Goal: Feedback & Contribution: Leave review/rating

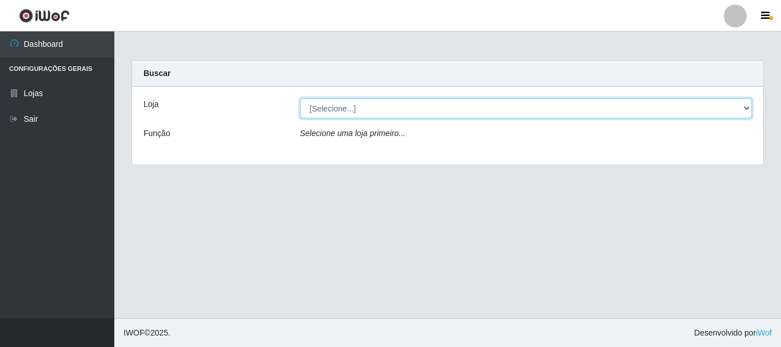
click at [740, 107] on select "[Selecione...] Nordestão - Alecrim" at bounding box center [526, 108] width 452 height 20
select select "453"
click at [300, 98] on select "[Selecione...] Nordestão - Alecrim" at bounding box center [526, 108] width 452 height 20
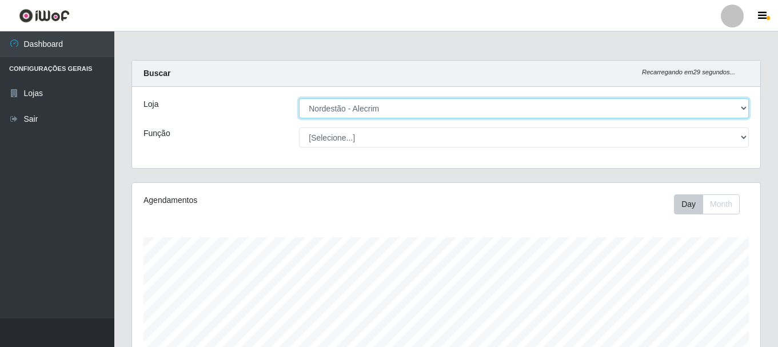
scroll to position [237, 628]
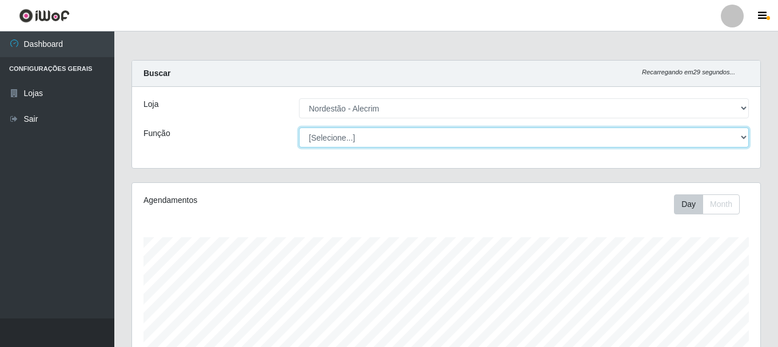
click at [746, 136] on select "[Selecione...] Balconista + Balconista de Padaria Balconista de Padaria ++ Emba…" at bounding box center [524, 137] width 450 height 20
select select "70"
click at [299, 127] on select "[Selecione...] Balconista + Balconista de Padaria Balconista de Padaria ++ Emba…" at bounding box center [524, 137] width 450 height 20
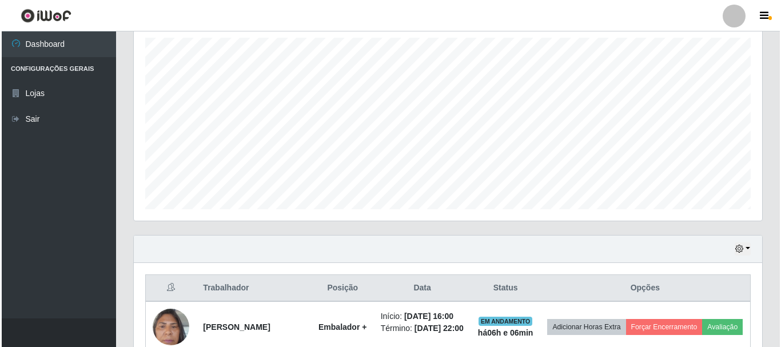
scroll to position [286, 0]
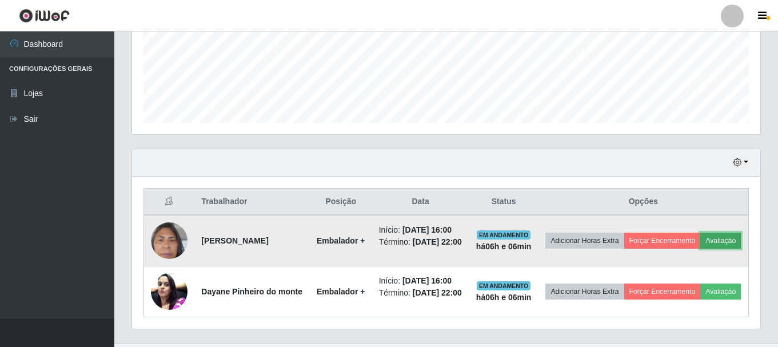
click at [700, 249] on button "Avaliação" at bounding box center [720, 241] width 41 height 16
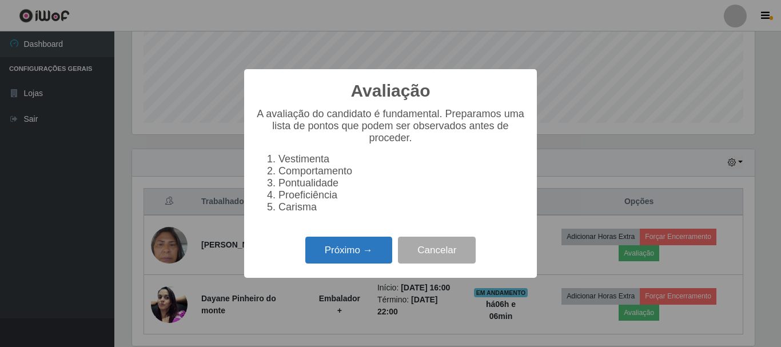
click at [326, 244] on button "Próximo →" at bounding box center [348, 250] width 87 height 27
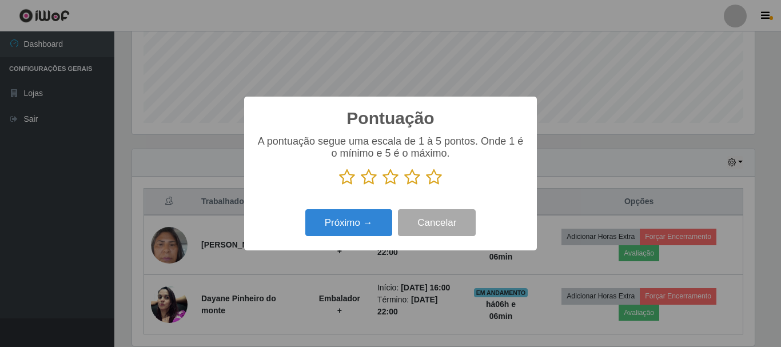
click at [431, 176] on icon at bounding box center [434, 177] width 16 height 17
click at [426, 186] on input "radio" at bounding box center [426, 186] width 0 height 0
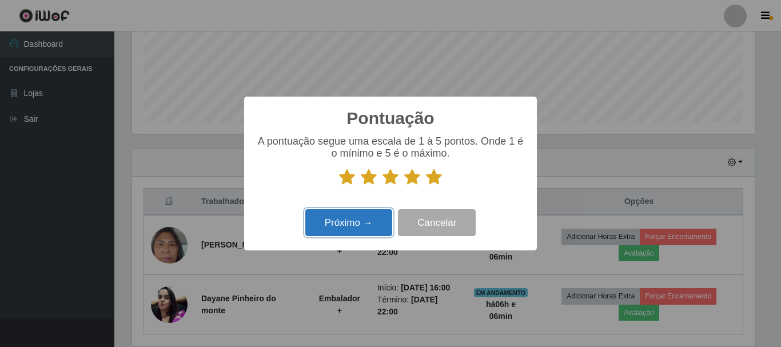
click at [361, 226] on button "Próximo →" at bounding box center [348, 222] width 87 height 27
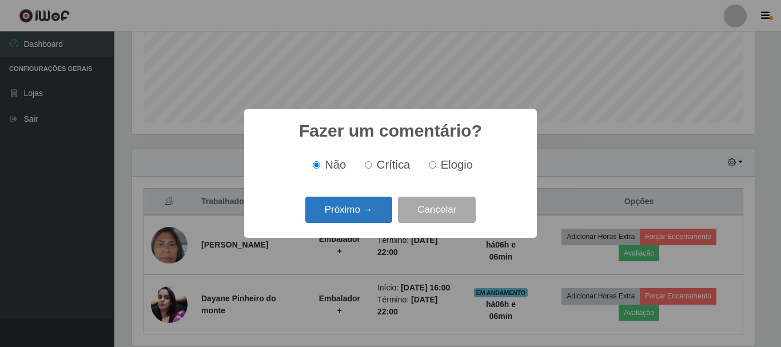
click at [363, 223] on button "Próximo →" at bounding box center [348, 210] width 87 height 27
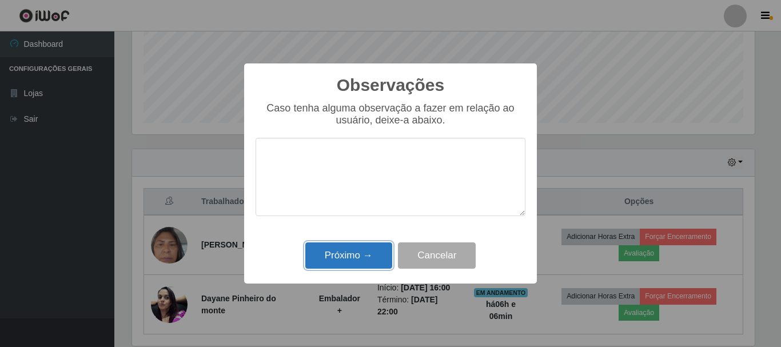
click at [365, 258] on button "Próximo →" at bounding box center [348, 255] width 87 height 27
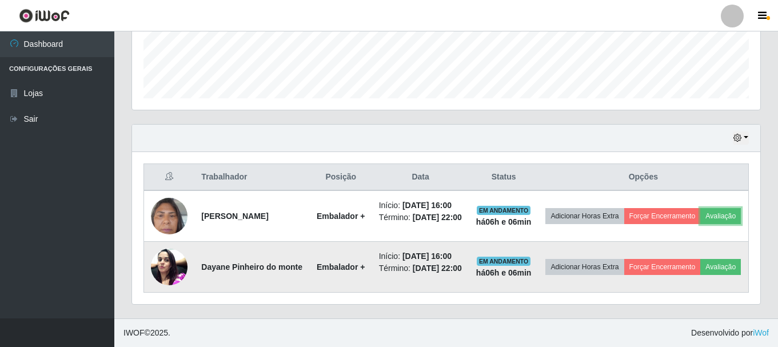
scroll to position [351, 0]
click at [700, 265] on button "Avaliação" at bounding box center [720, 267] width 41 height 16
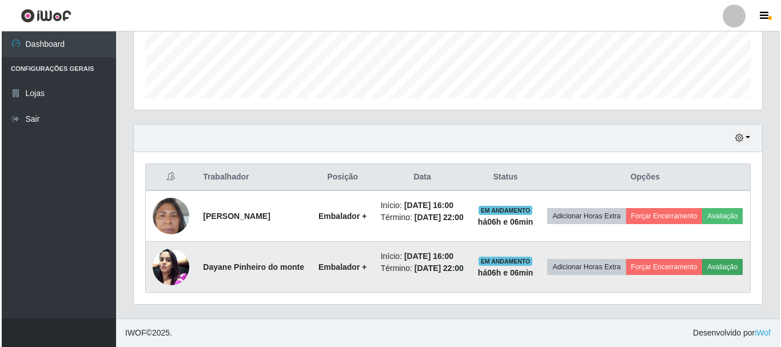
scroll to position [237, 622]
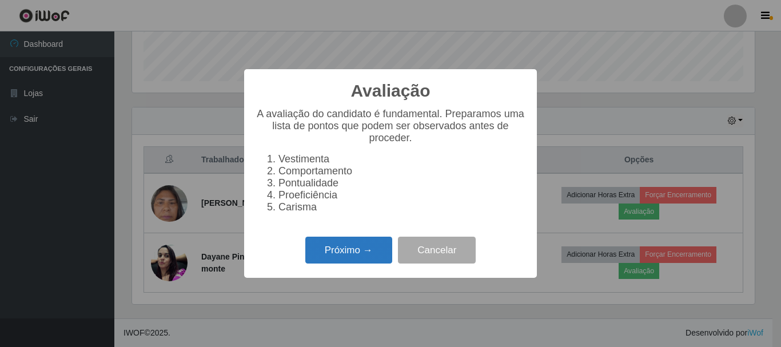
click at [376, 255] on button "Próximo →" at bounding box center [348, 250] width 87 height 27
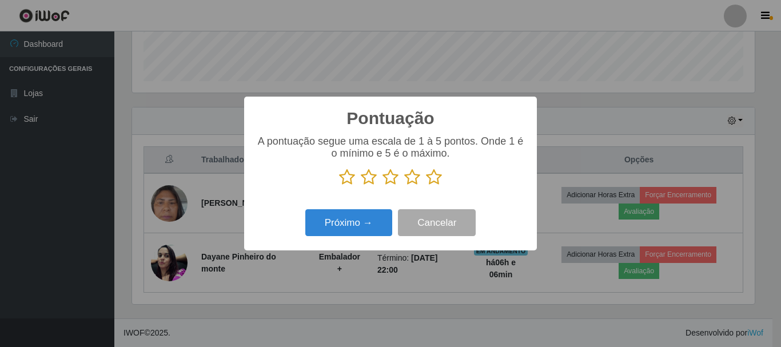
scroll to position [571144, 570759]
click at [433, 179] on icon at bounding box center [434, 177] width 16 height 17
click at [426, 186] on input "radio" at bounding box center [426, 186] width 0 height 0
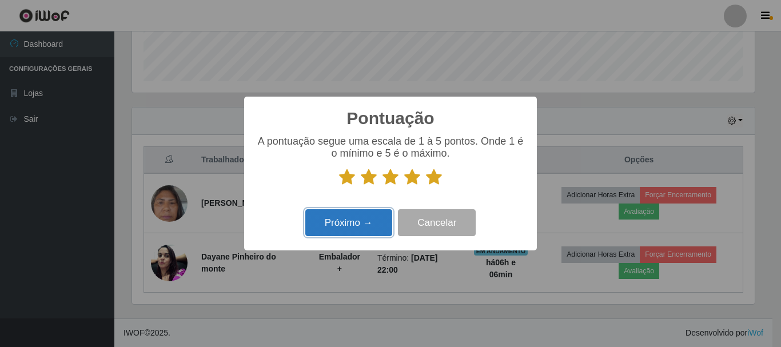
click at [363, 220] on button "Próximo →" at bounding box center [348, 222] width 87 height 27
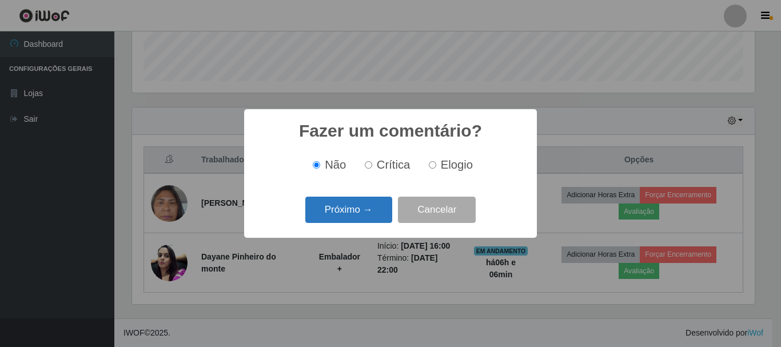
click at [373, 210] on button "Próximo →" at bounding box center [348, 210] width 87 height 27
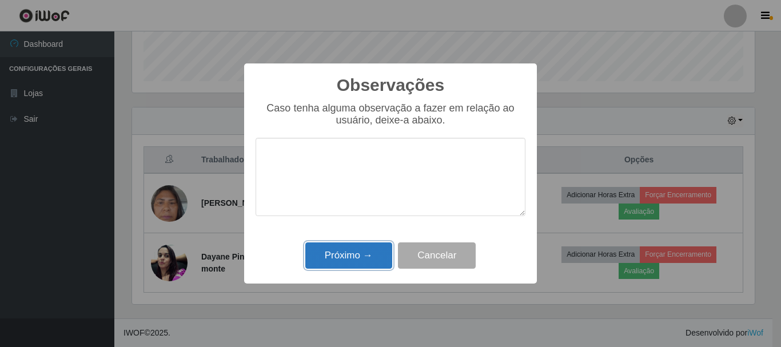
click at [381, 254] on button "Próximo →" at bounding box center [348, 255] width 87 height 27
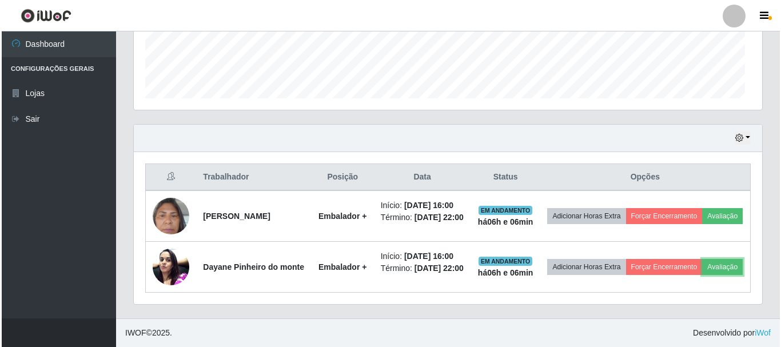
scroll to position [237, 628]
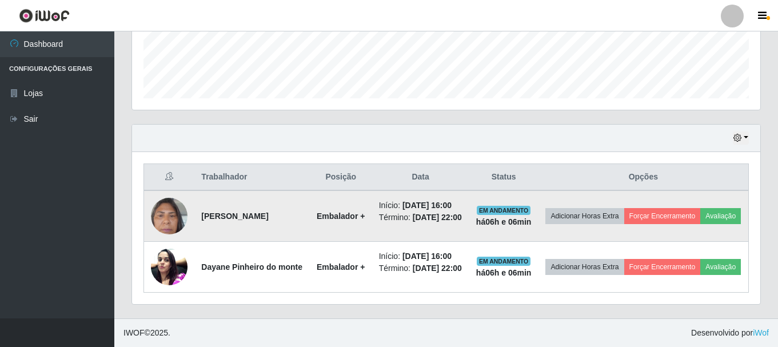
click at [160, 211] on img at bounding box center [169, 215] width 37 height 49
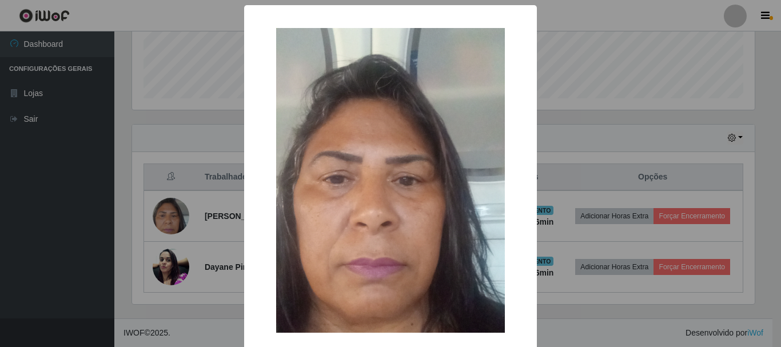
click at [212, 130] on div "× OK Cancel" at bounding box center [390, 173] width 781 height 347
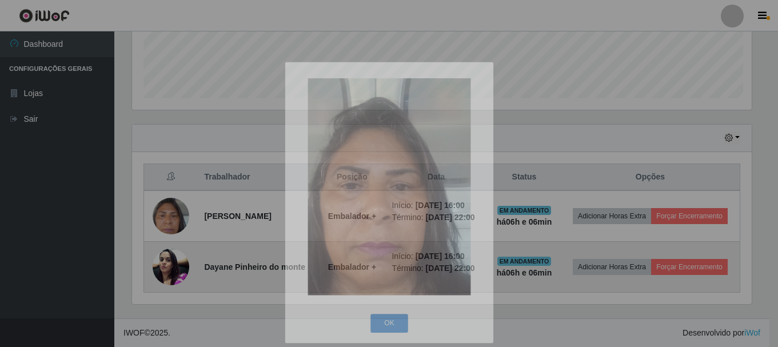
scroll to position [237, 628]
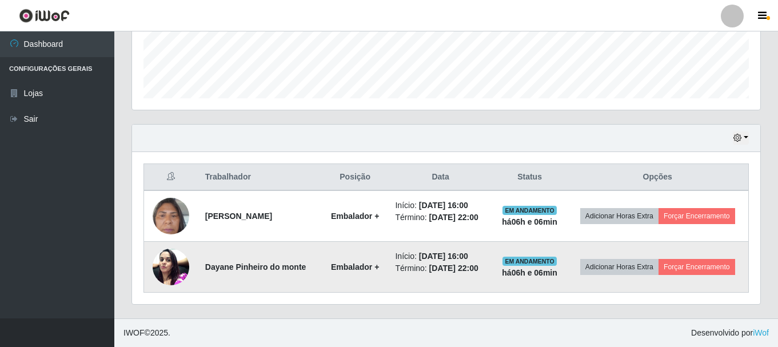
click at [173, 266] on img at bounding box center [171, 266] width 37 height 49
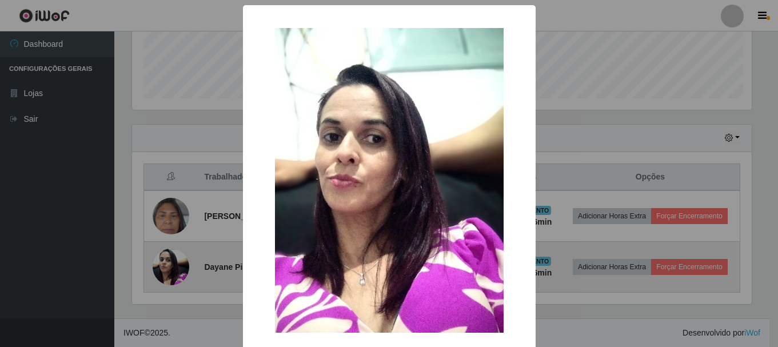
scroll to position [237, 622]
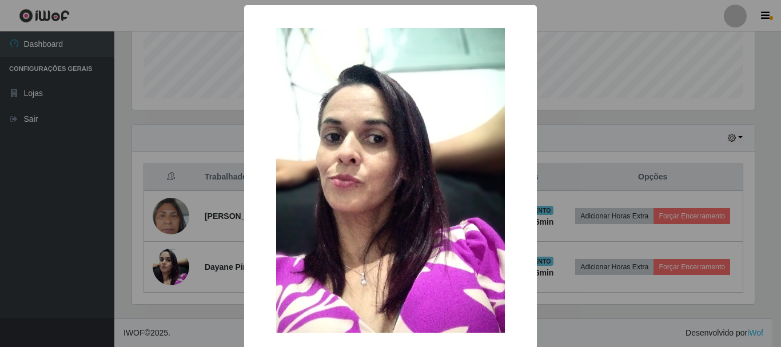
click at [213, 131] on div "× OK Cancel" at bounding box center [390, 173] width 781 height 347
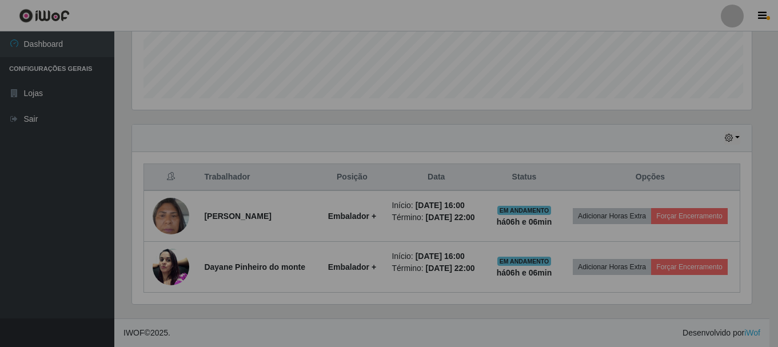
scroll to position [237, 628]
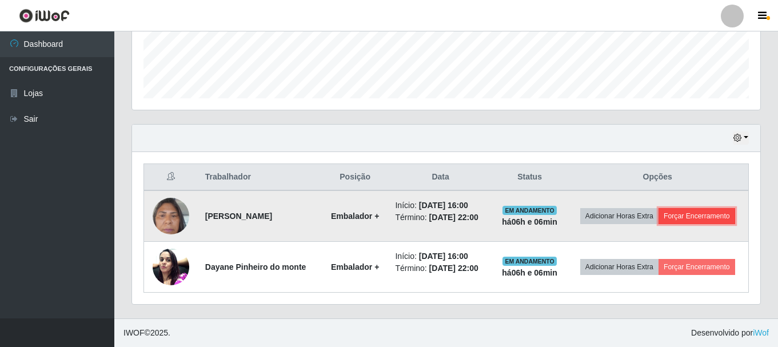
click at [686, 211] on button "Forçar Encerramento" at bounding box center [696, 216] width 77 height 16
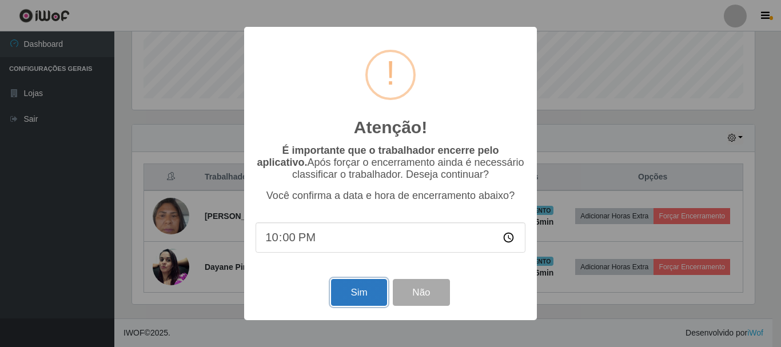
click at [367, 299] on button "Sim" at bounding box center [358, 292] width 55 height 27
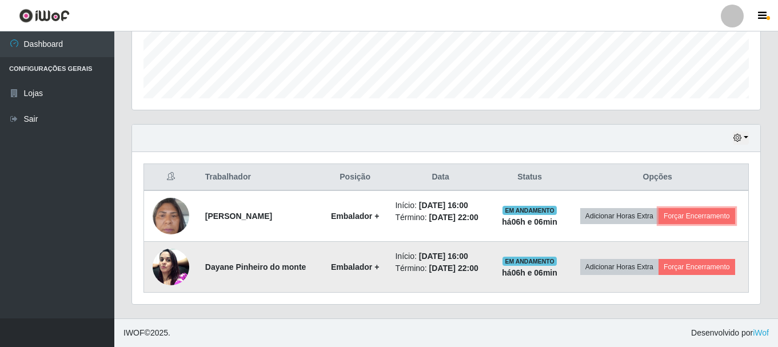
scroll to position [237, 628]
click at [658, 274] on button "Forçar Encerramento" at bounding box center [696, 267] width 77 height 16
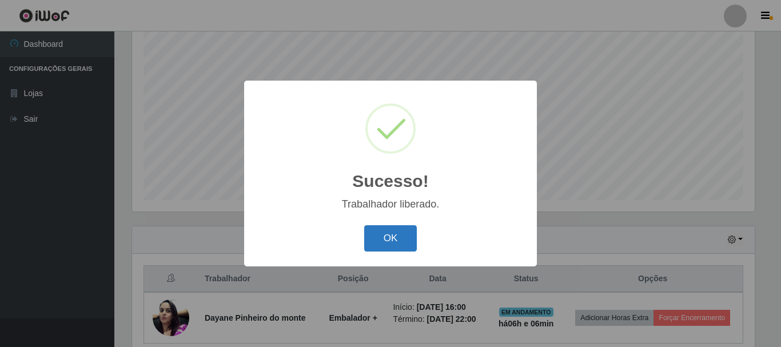
click at [396, 231] on button "OK" at bounding box center [390, 238] width 53 height 27
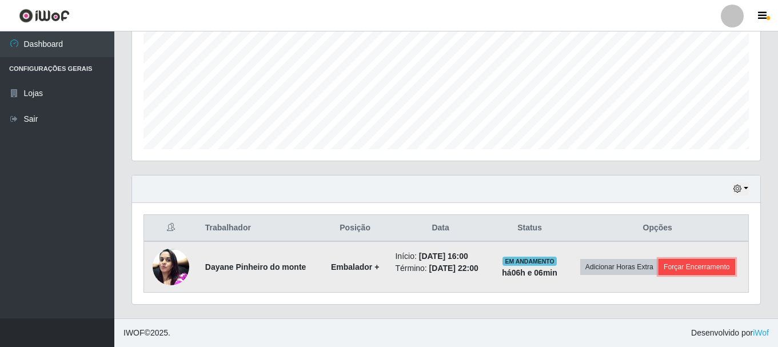
click at [698, 263] on button "Forçar Encerramento" at bounding box center [696, 267] width 77 height 16
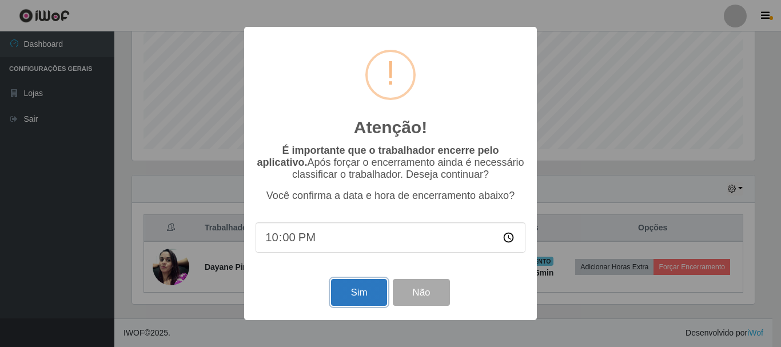
click at [362, 294] on button "Sim" at bounding box center [358, 292] width 55 height 27
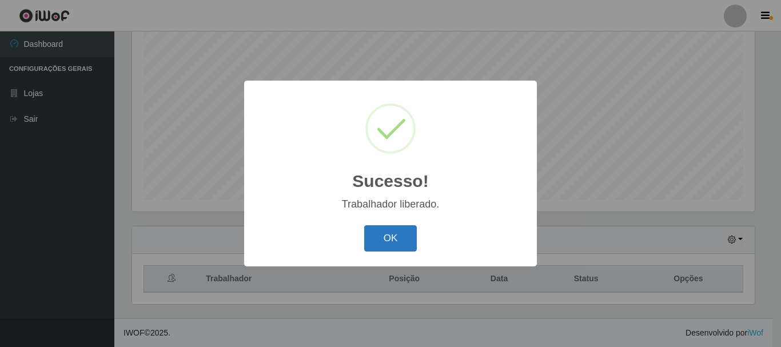
click at [379, 239] on button "OK" at bounding box center [390, 238] width 53 height 27
